Goal: Navigation & Orientation: Find specific page/section

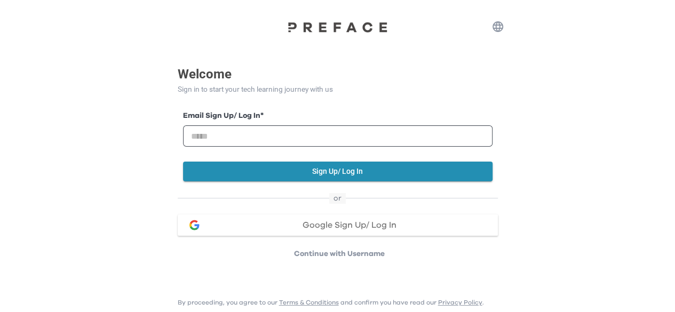
click at [289, 228] on div "Google Sign Up/ Log In" at bounding box center [349, 225] width 279 height 9
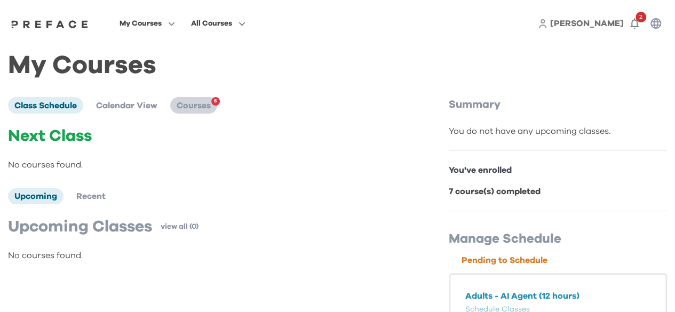
click at [214, 101] on span "6" at bounding box center [215, 101] width 9 height 9
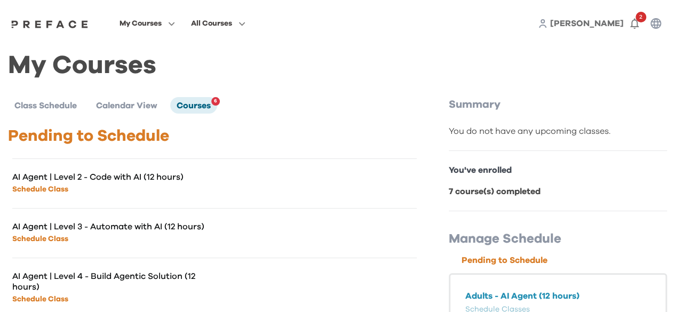
click at [50, 23] on img at bounding box center [50, 24] width 82 height 9
click at [56, 25] on img at bounding box center [50, 24] width 82 height 9
